Goal: Task Accomplishment & Management: Use online tool/utility

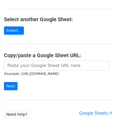
scroll to position [53, 0]
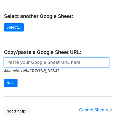
click at [12, 61] on input "url" at bounding box center [56, 63] width 105 height 10
paste input "[URL][DOMAIN_NAME]"
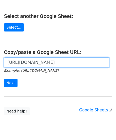
scroll to position [0, 115]
type input "[URL][DOMAIN_NAME]"
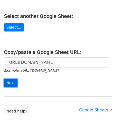
click at [8, 85] on input "Next" at bounding box center [11, 83] width 14 height 8
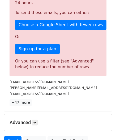
scroll to position [179, 0]
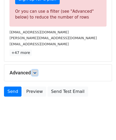
click at [36, 70] on link at bounding box center [35, 73] width 6 height 6
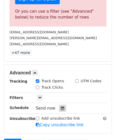
click at [62, 105] on div at bounding box center [62, 108] width 7 height 7
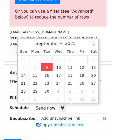
type input "[DATE] 12:00"
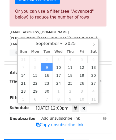
scroll to position [0, 0]
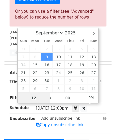
paste input "4"
type input "4"
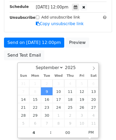
type input "[DATE] 16:00"
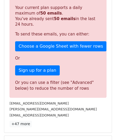
scroll to position [243, 0]
